Goal: Information Seeking & Learning: Learn about a topic

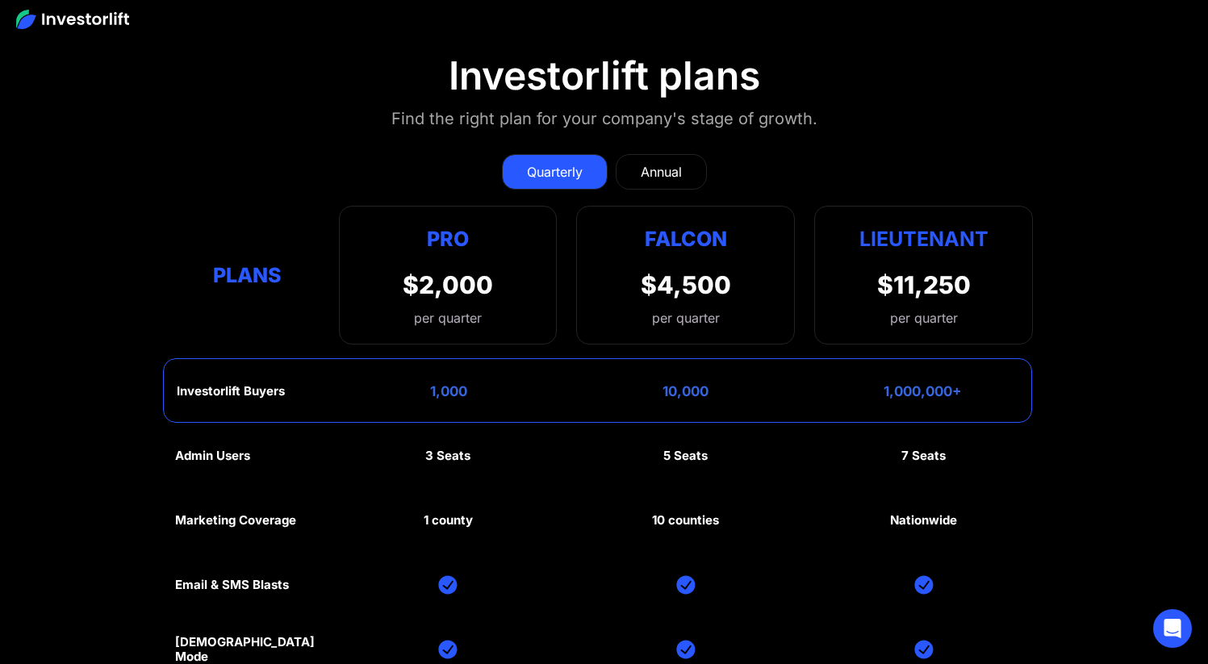
scroll to position [7212, 0]
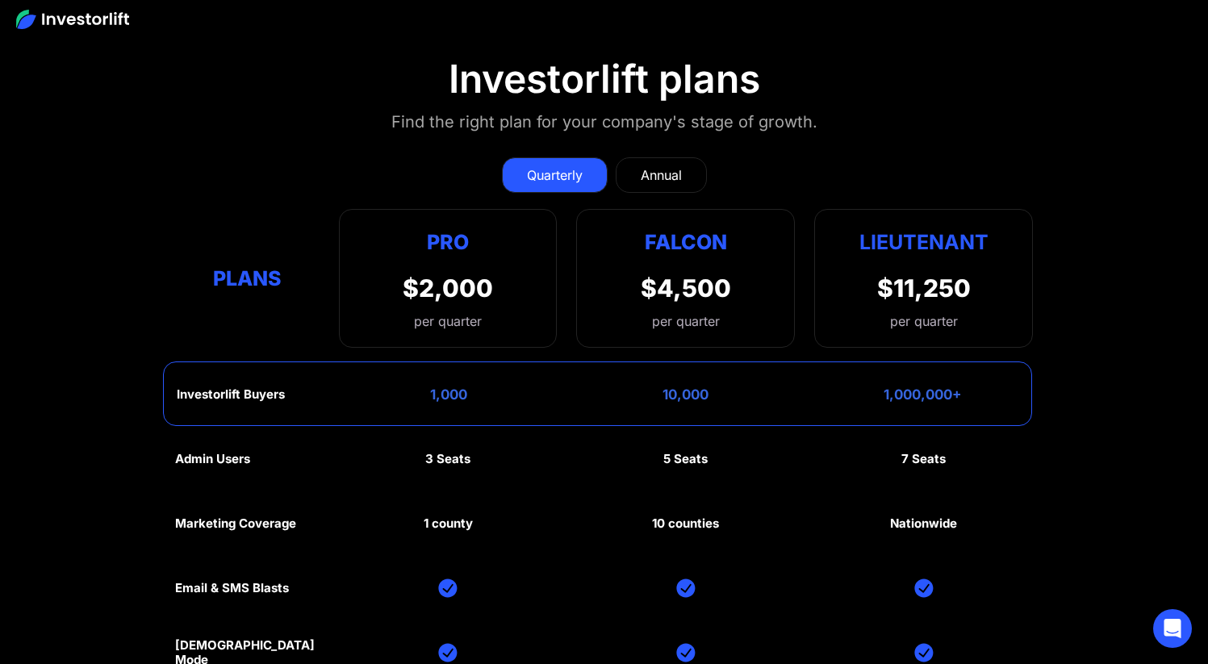
click at [670, 158] on link "Annual" at bounding box center [661, 174] width 91 height 35
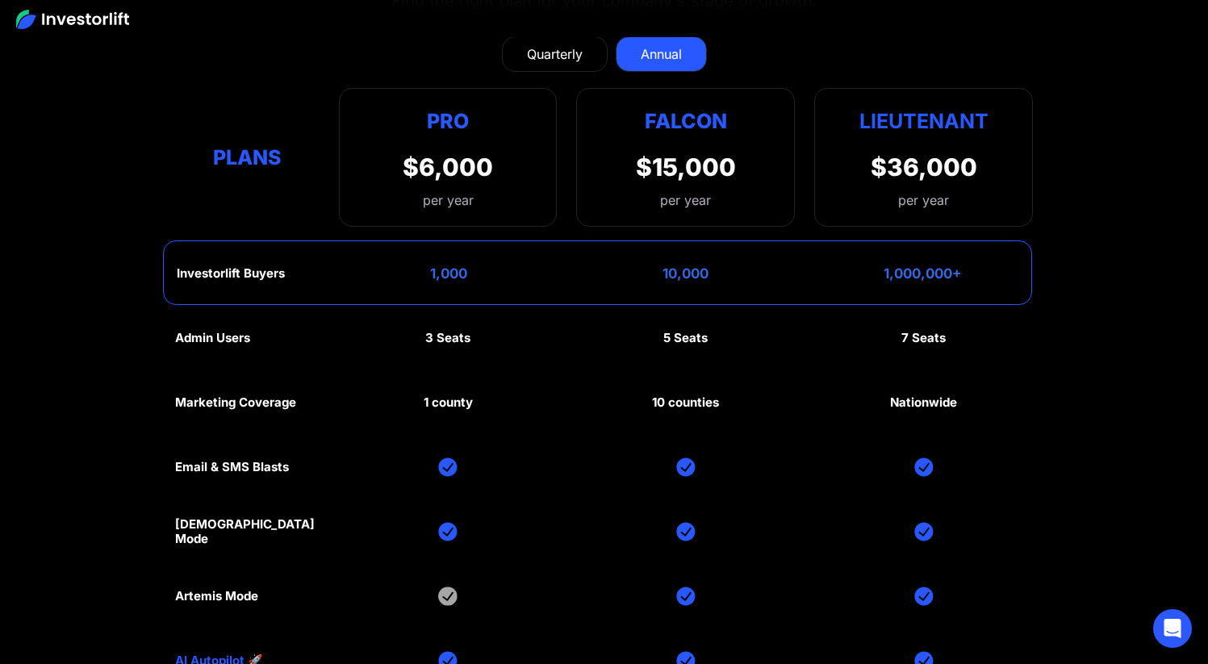
scroll to position [7138, 0]
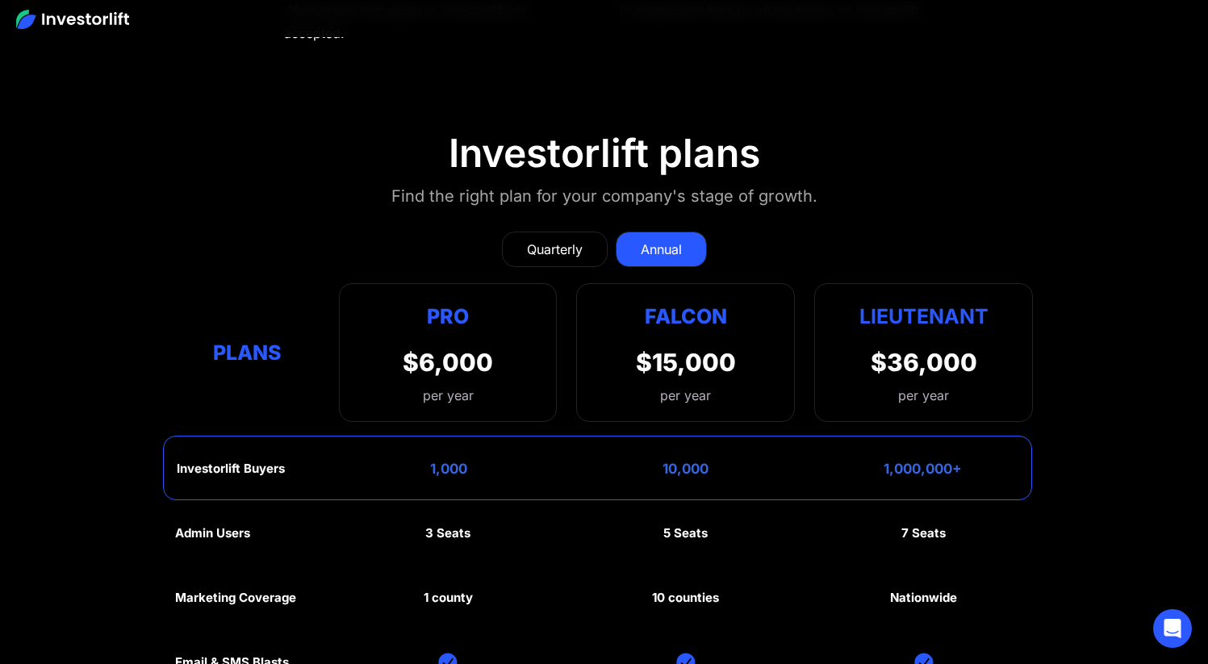
click at [545, 243] on div "Quarterly" at bounding box center [555, 249] width 56 height 19
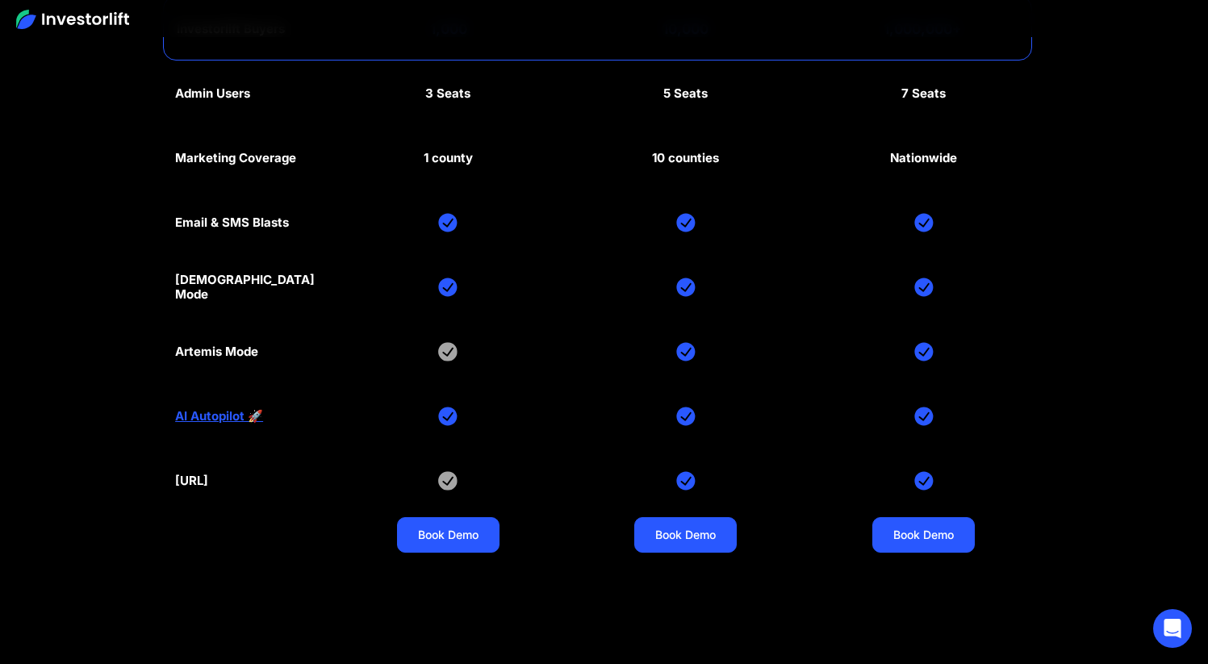
scroll to position [7580, 0]
